Goal: Check status: Check status

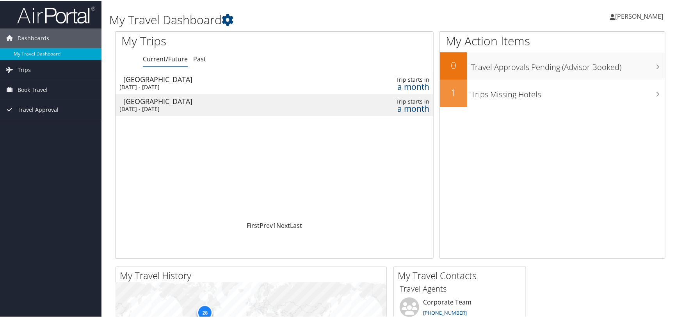
click at [223, 86] on div "[DATE] - [DATE]" at bounding box center [219, 86] width 198 height 7
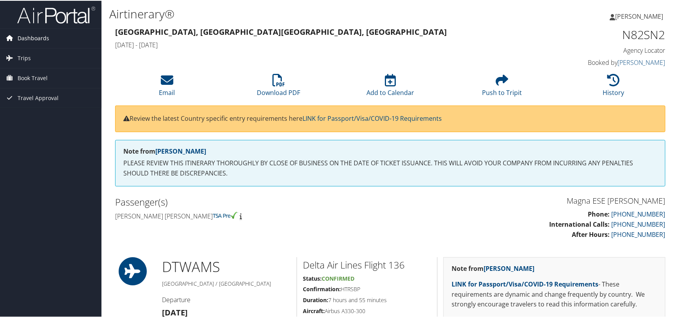
click at [42, 33] on span "Dashboards" at bounding box center [34, 38] width 32 height 20
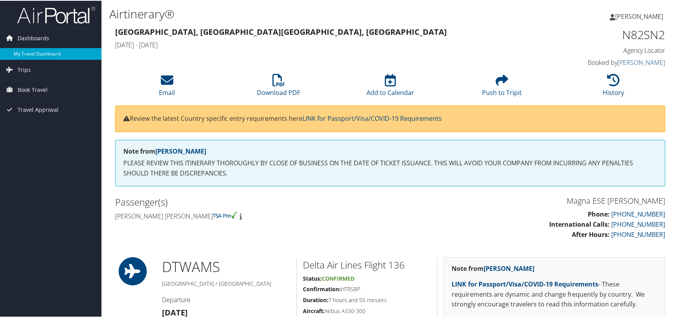
click at [37, 52] on link "My Travel Dashboard" at bounding box center [51, 53] width 102 height 12
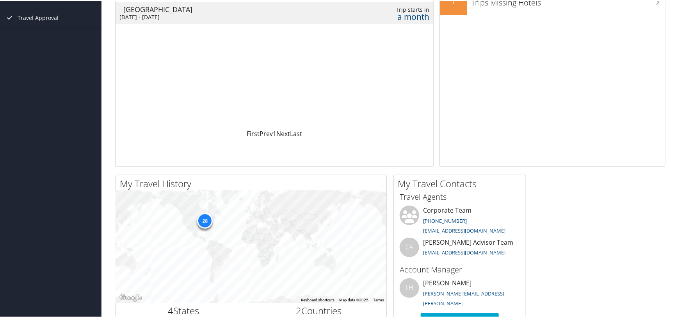
scroll to position [117, 0]
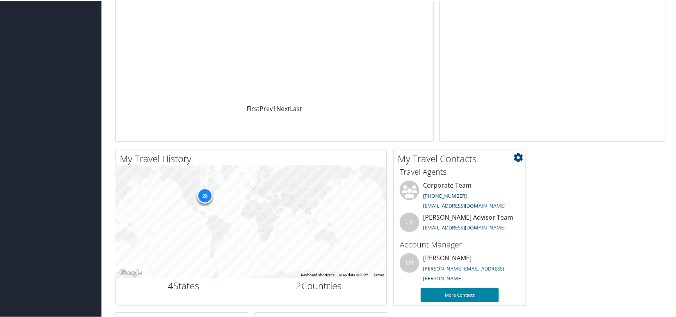
click at [460, 298] on link "More Contacts" at bounding box center [460, 294] width 78 height 14
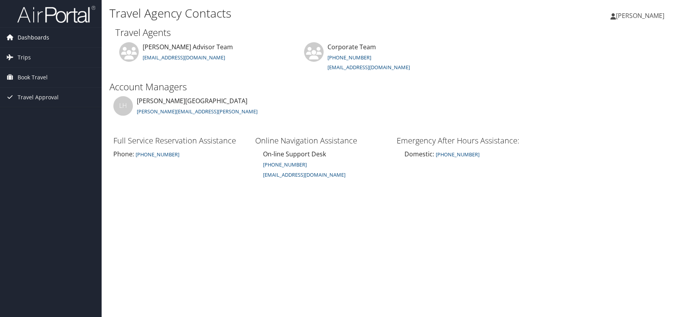
click at [56, 35] on link "Dashboards" at bounding box center [51, 38] width 102 height 20
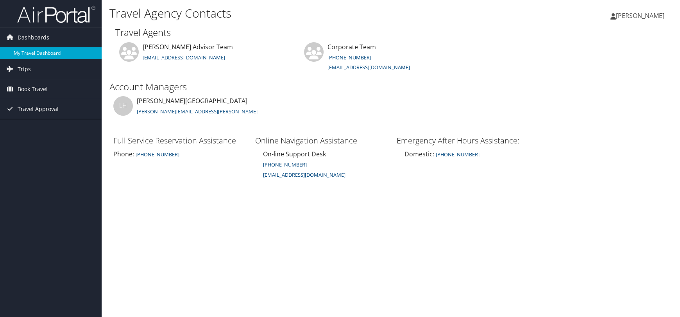
click at [35, 51] on link "My Travel Dashboard" at bounding box center [51, 53] width 102 height 12
